Goal: Task Accomplishment & Management: Use online tool/utility

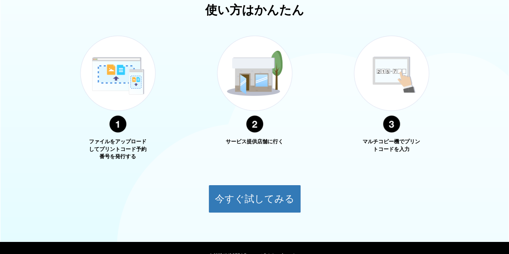
scroll to position [299, 0]
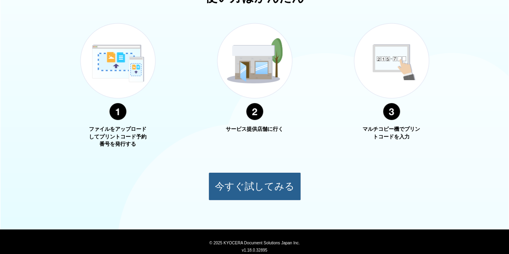
click at [266, 183] on button "今すぐ試してみる" at bounding box center [254, 186] width 92 height 28
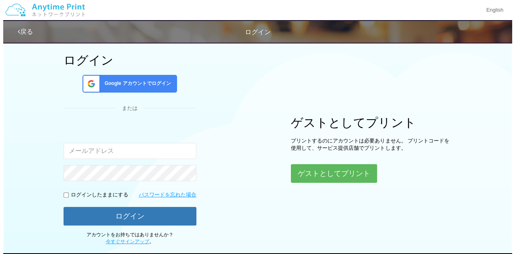
scroll to position [35, 0]
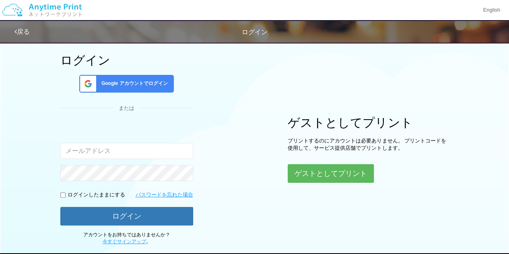
click at [124, 80] on span "Google アカウントでログイン" at bounding box center [133, 83] width 70 height 7
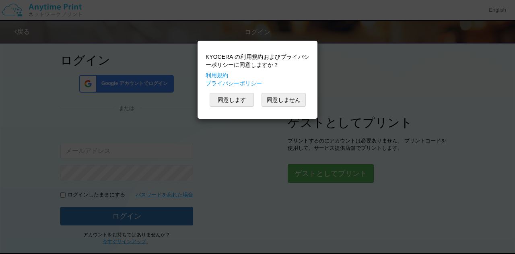
click at [226, 107] on div "KYOCERA の利用規約およびプライバシーポリシーに同意しますか？ 利用規約 プライバシーポリシー 同意します 同意しません" at bounding box center [257, 80] width 112 height 70
click at [235, 97] on button "同意します" at bounding box center [231, 100] width 44 height 14
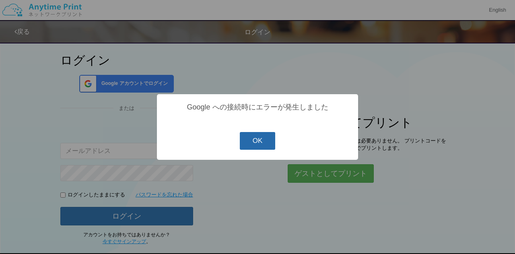
click at [270, 149] on button "OK" at bounding box center [258, 141] width 36 height 18
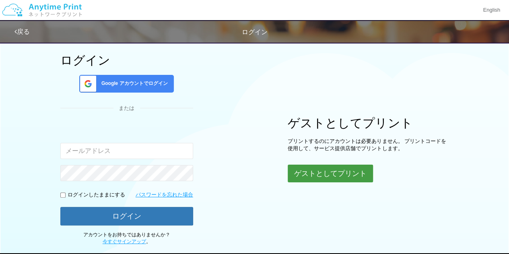
click at [338, 170] on button "ゲストとしてプリント" at bounding box center [329, 173] width 85 height 18
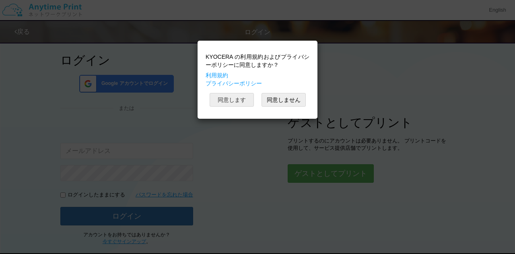
click at [230, 94] on button "同意します" at bounding box center [231, 100] width 44 height 14
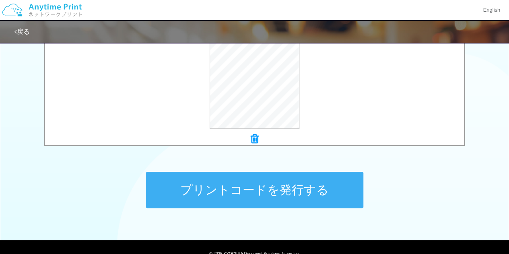
scroll to position [357, 0]
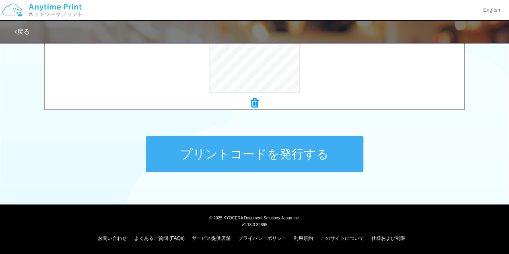
click at [269, 159] on button "プリントコードを発行する" at bounding box center [254, 154] width 217 height 36
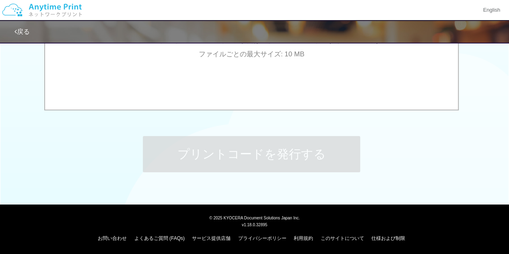
scroll to position [0, 0]
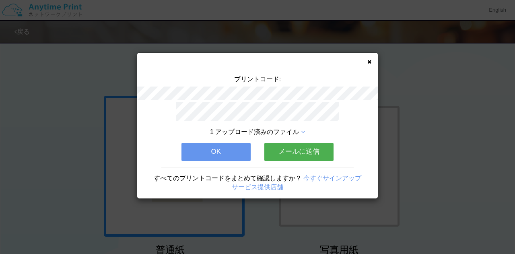
click at [367, 60] on icon at bounding box center [369, 61] width 4 height 5
